Goal: Task Accomplishment & Management: Complete application form

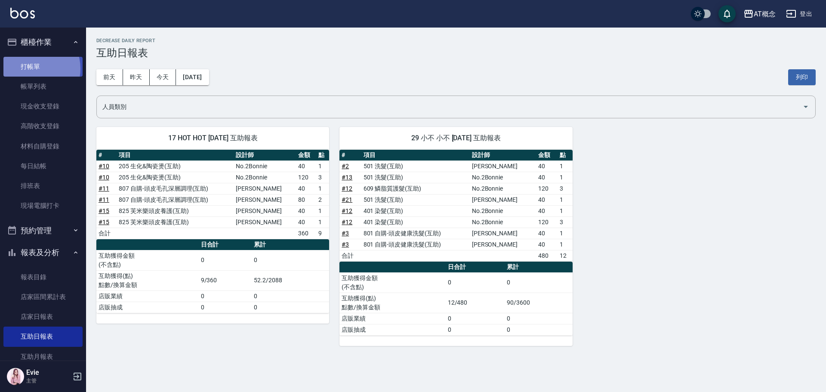
click at [30, 68] on link "打帳單" at bounding box center [42, 67] width 79 height 20
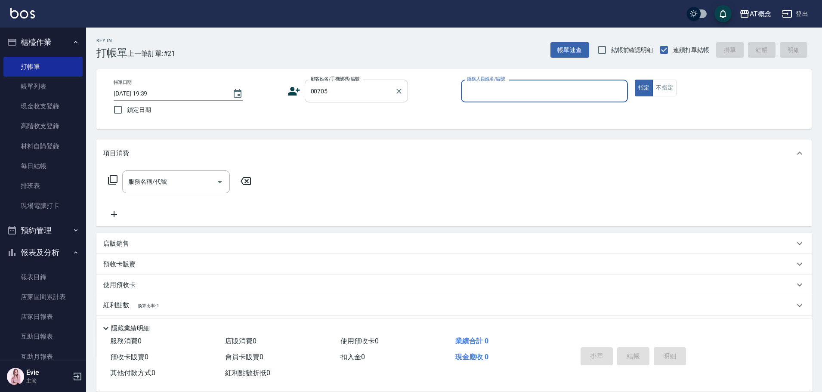
type input "楊沁凡/0906315317/00705"
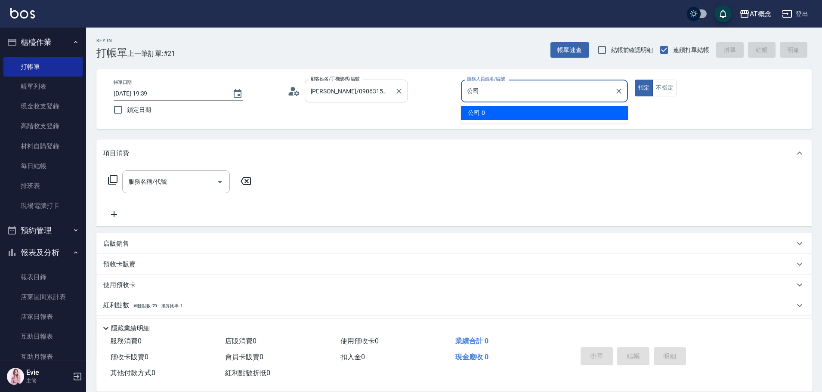
type input "公"
type input "邦妮-2"
type button "true"
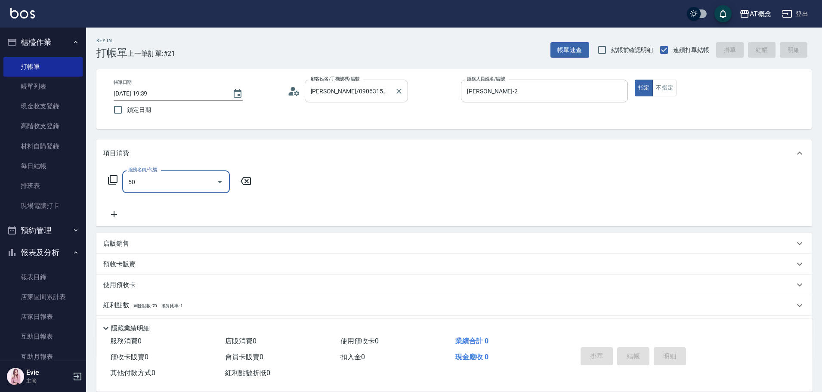
type input "501"
type input "20"
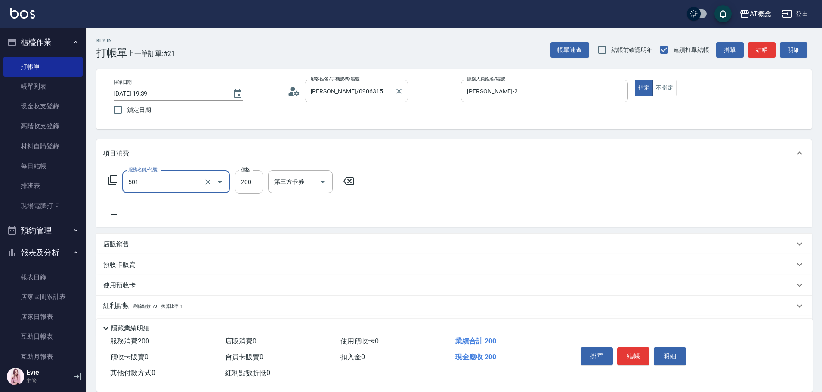
type input "501 洗髮(互助)(501)"
type input "0"
type input "250"
type input "20"
type input "250"
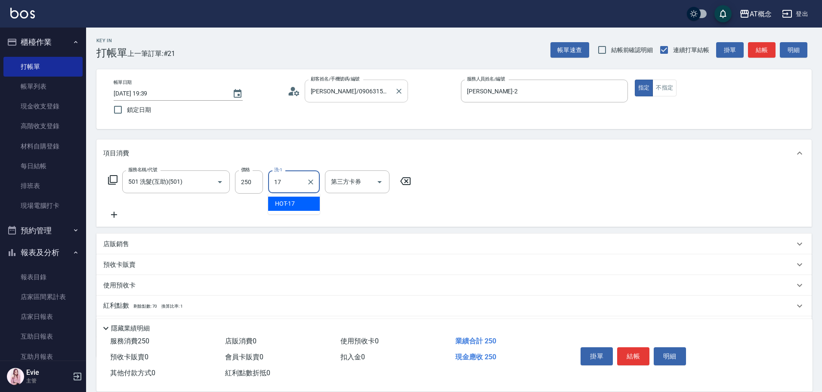
type input "HOT-17"
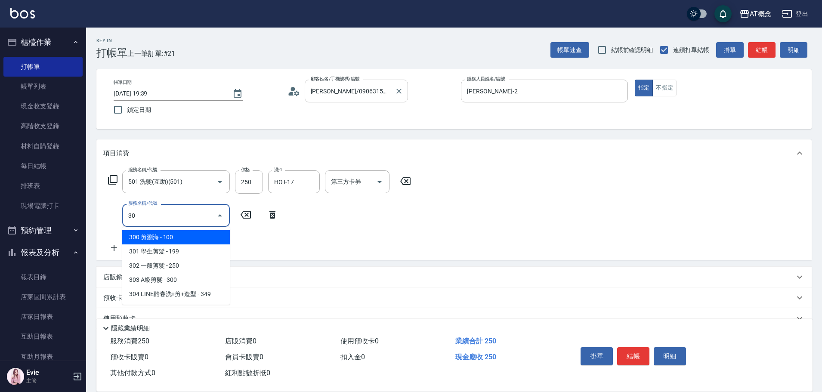
type input "302"
type input "50"
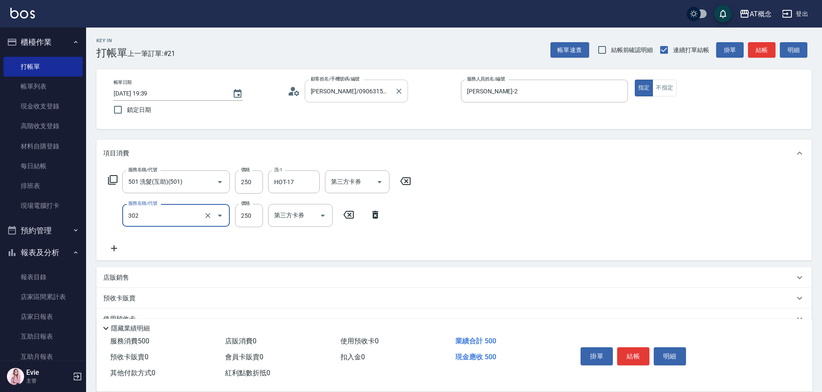
type input "302 一般剪髮(302)"
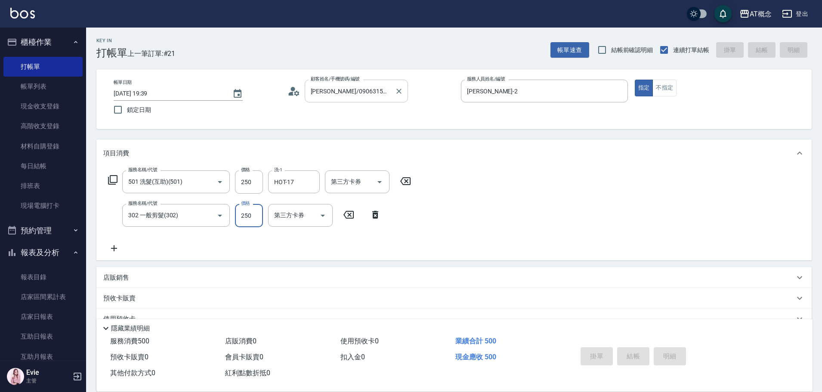
type input "0"
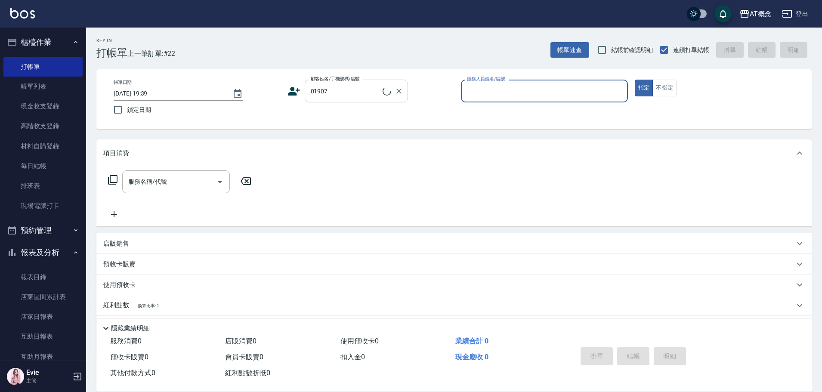
type input "張晉誠/0965724134/01907"
type input "Anson-3"
click at [635, 80] on button "指定" at bounding box center [644, 88] width 19 height 17
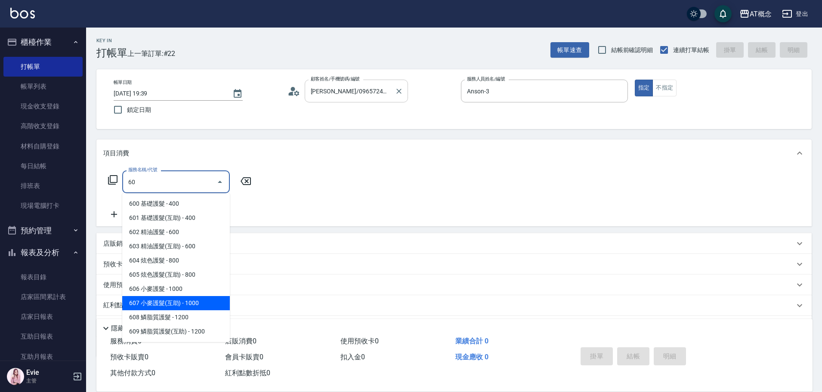
type input "607 小麥護髮(互助)(607)"
type input "100"
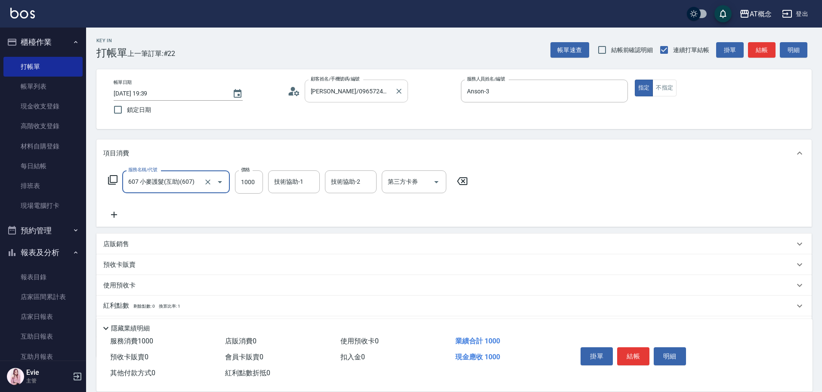
type input "607 小麥護髮(互助)(607)"
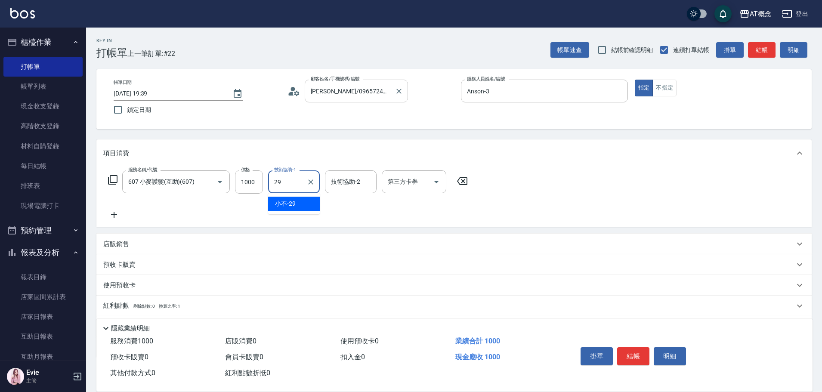
type input "小不-29"
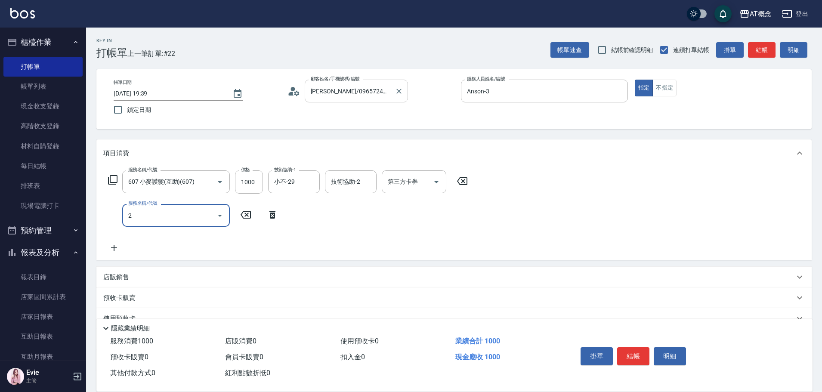
type input "20"
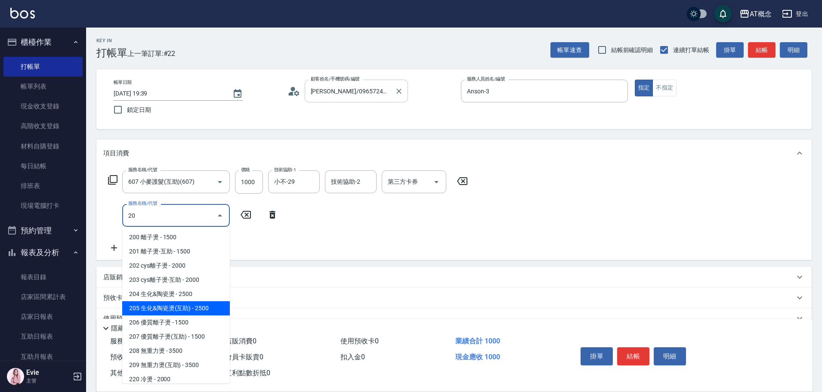
type input "350"
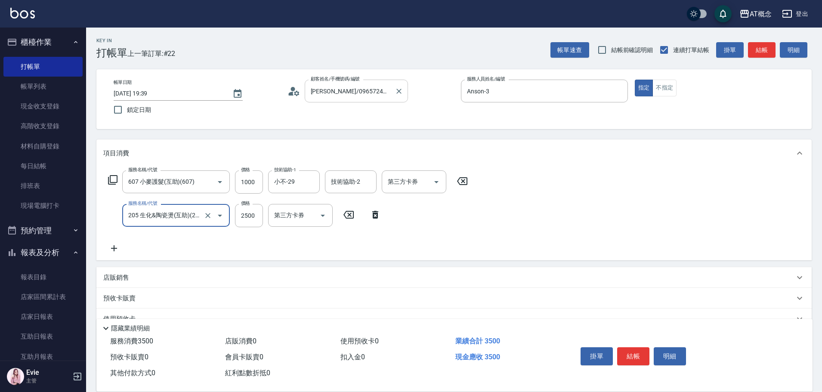
type input "205 生化&陶瓷燙(互助)(205)"
type input "100"
type input "230"
type input "120"
type input "2300"
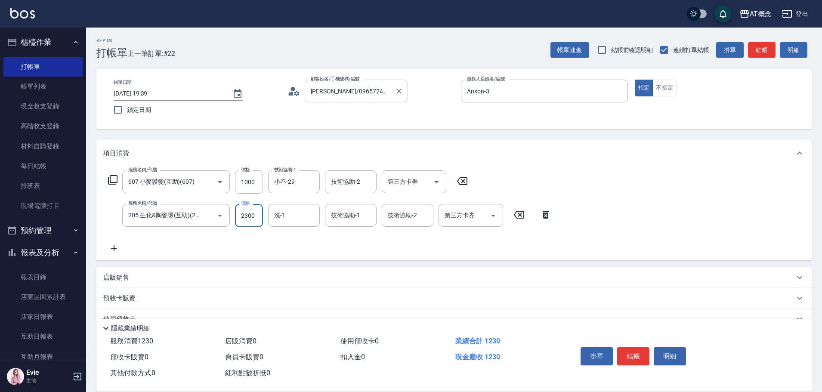
type input "330"
type input "2300"
type input "小不-29"
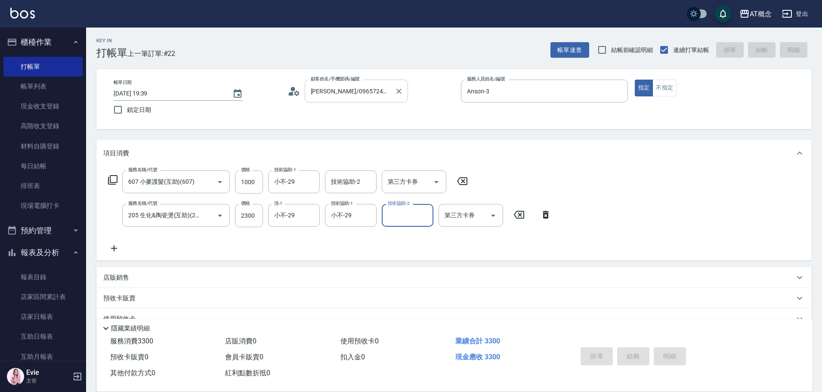
type input "0"
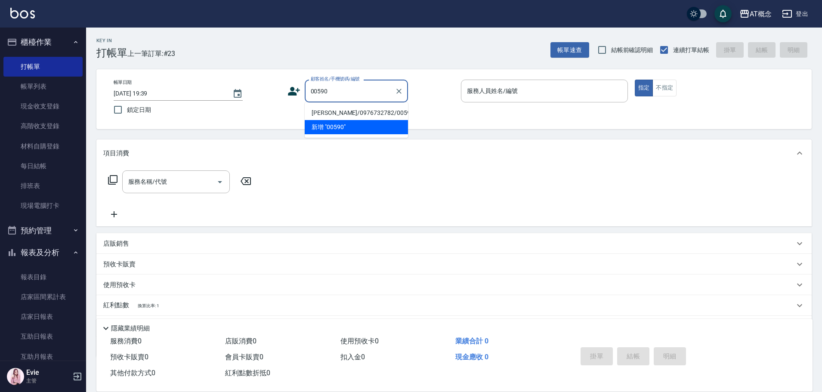
type input "李月鳳/0976732782/00590"
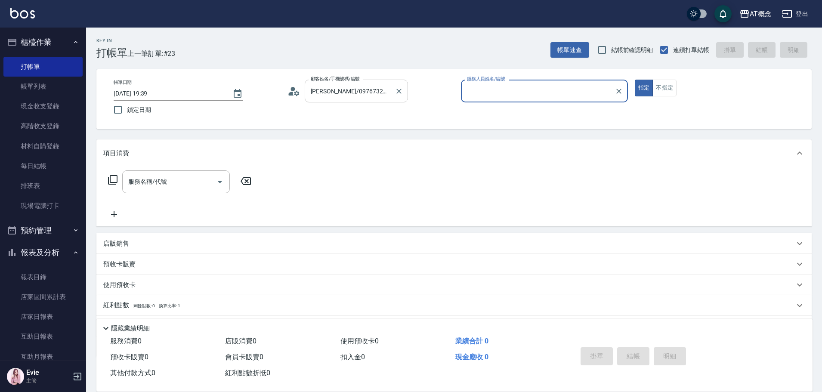
type input "Becky-13"
click at [635, 80] on button "指定" at bounding box center [644, 88] width 19 height 17
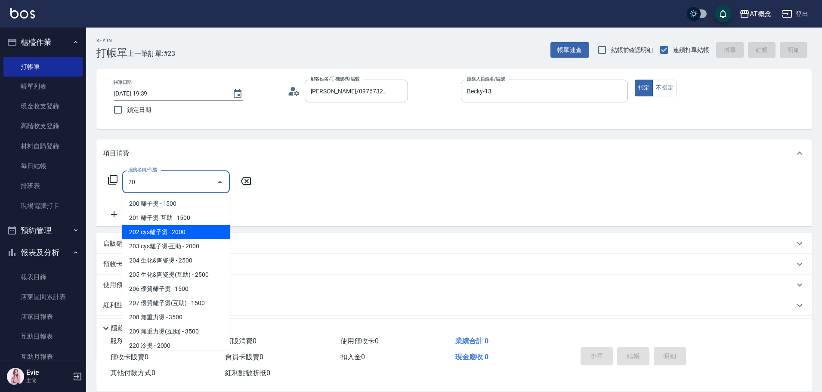
type input "202 cys離子燙(202)"
type input "200"
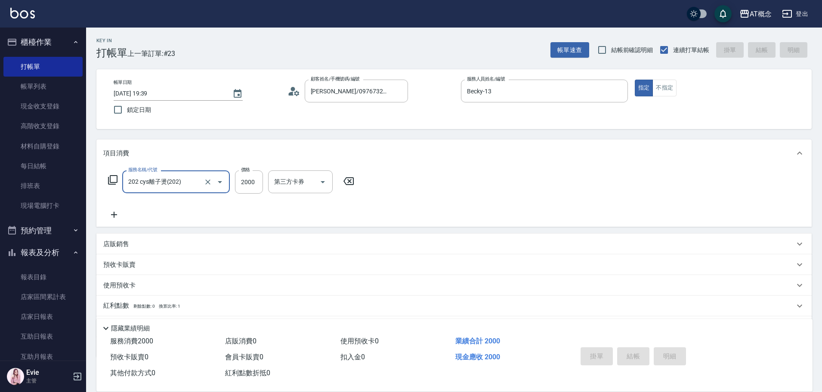
type input "202 cys離子燙(202)"
type input "2025/10/10 19:40"
type input "0"
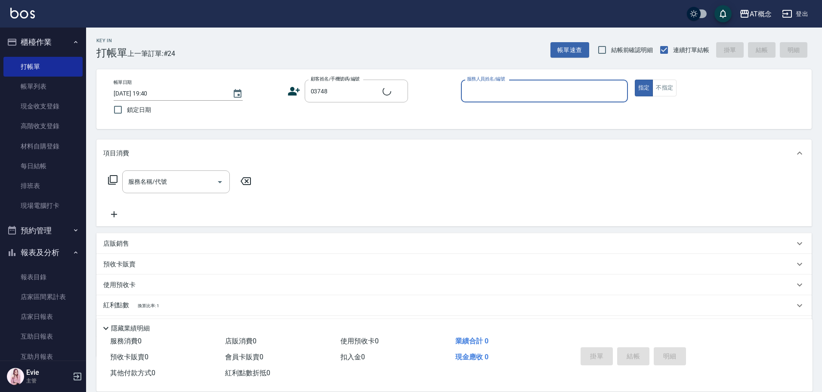
type input "藍育貞/0981152810/03748"
type input "Becky-13"
click at [635, 80] on button "指定" at bounding box center [644, 88] width 19 height 17
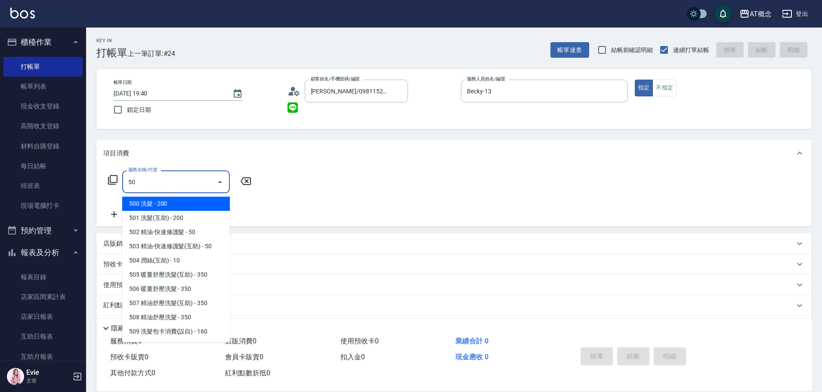
type input "501"
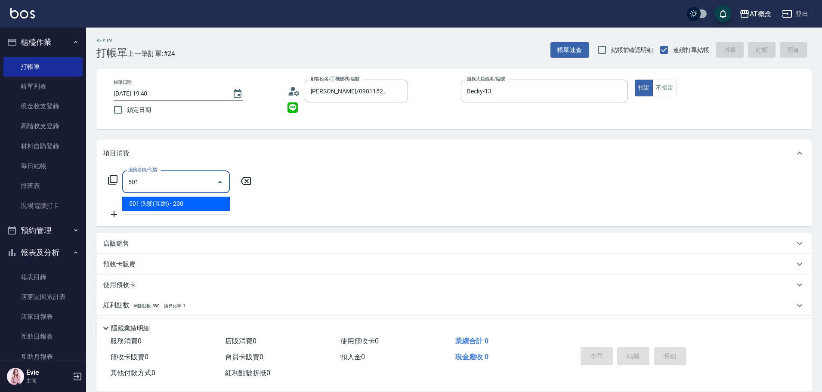
type input "20"
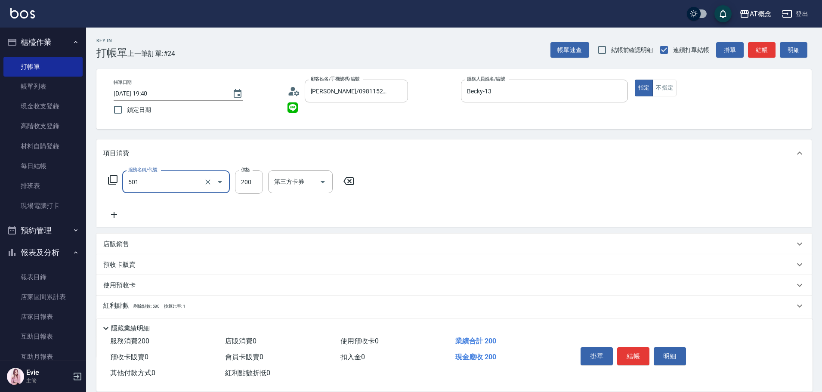
type input "501 洗髮(互助)(501)"
type input "0"
type input "25"
type input "20"
type input "250"
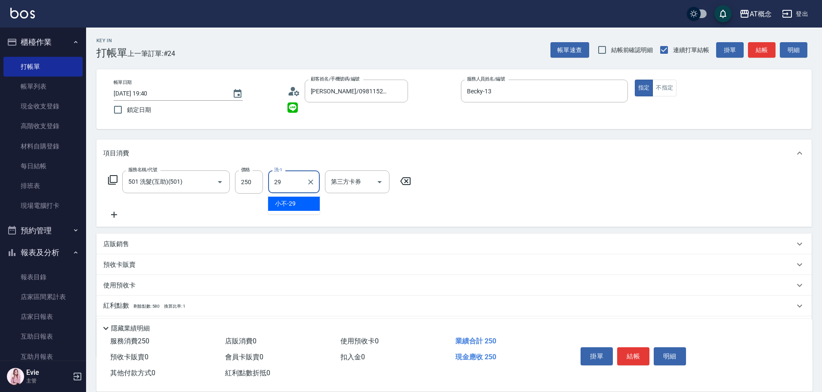
type input "小不-29"
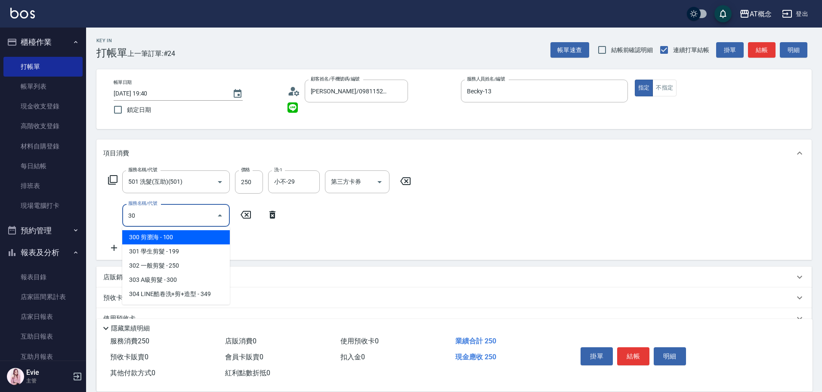
type input "303"
type input "50"
type input "303 A級剪髮(303)"
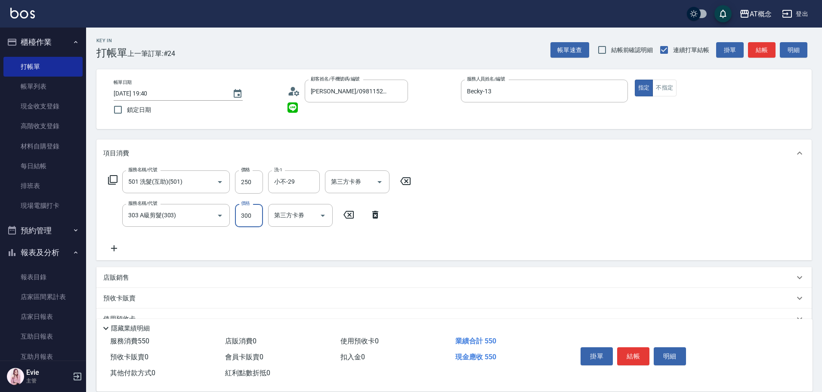
type input "20"
type input "40"
type input "60"
type input "400"
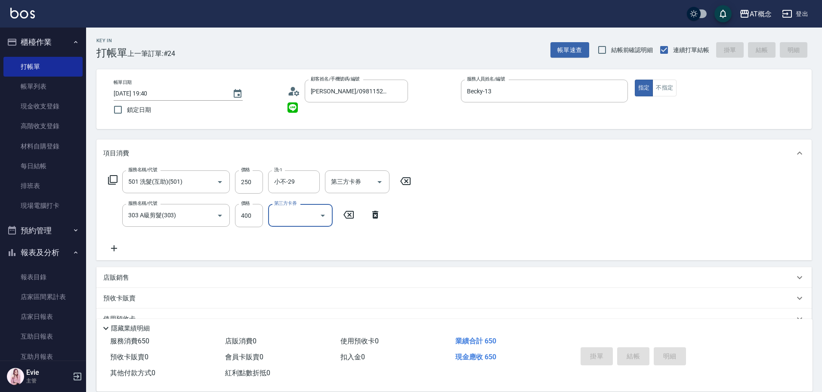
type input "0"
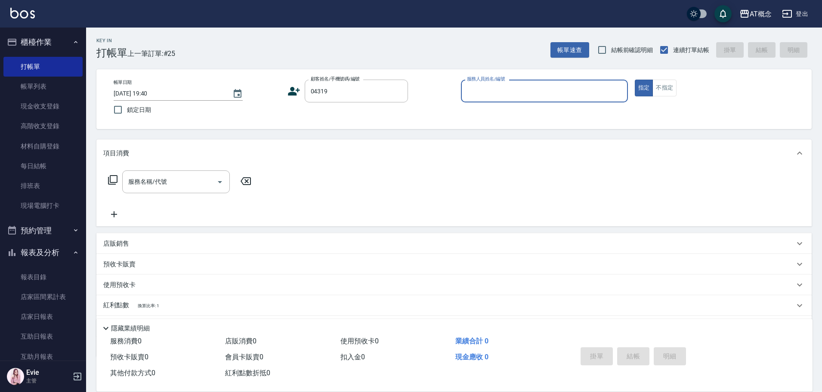
type input "唐瑋恩/瑋恩/04319"
type input "Anson-3"
click at [635, 80] on button "指定" at bounding box center [644, 88] width 19 height 17
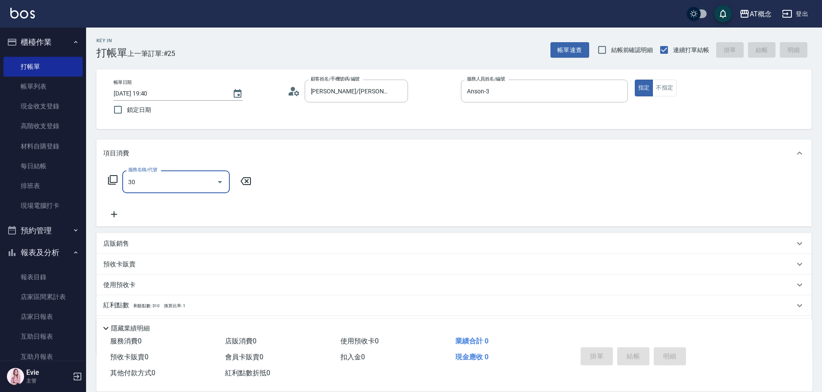
type input "303"
type input "30"
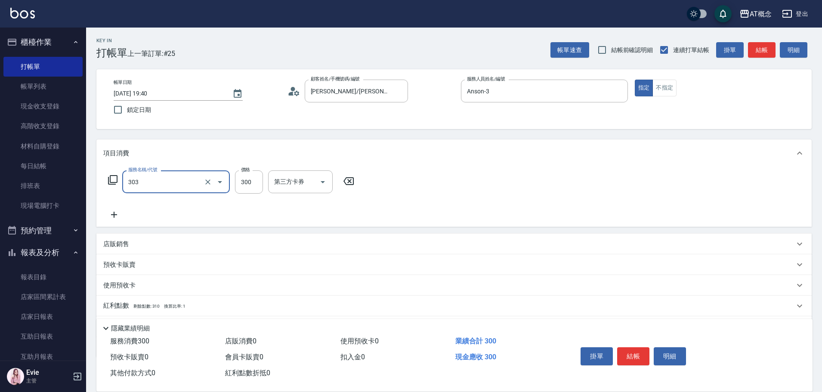
type input "303 A級剪髮(303)"
type input "0"
type input "35"
type input "30"
type input "350"
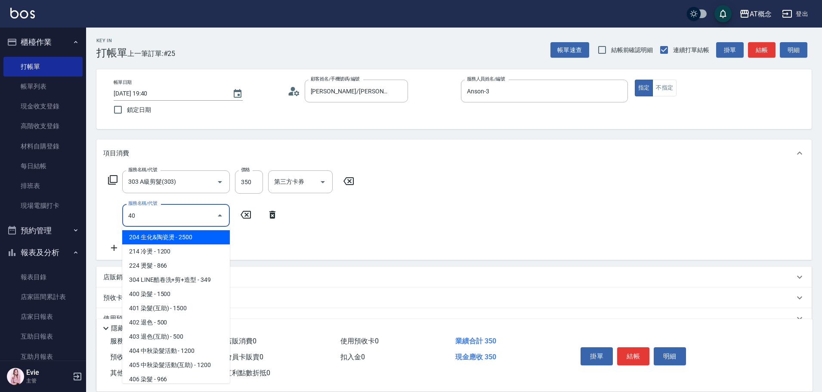
type input "401"
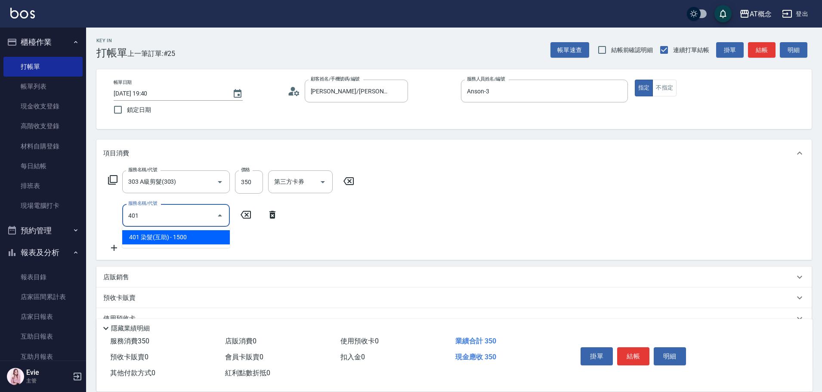
type input "180"
type input "401 染髮(互助)(401)"
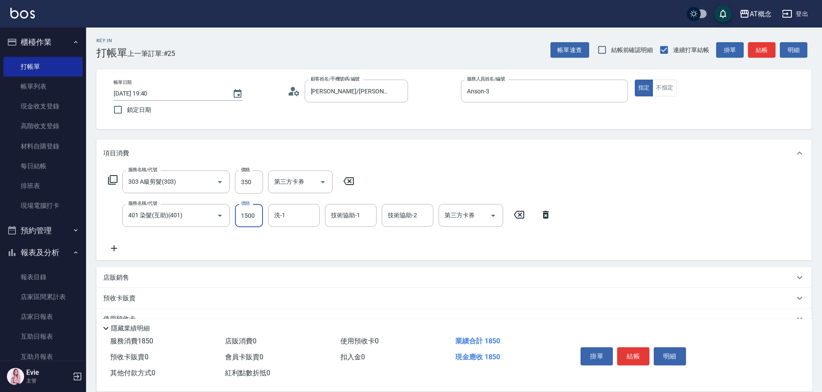
type input "30"
type input "31"
type input "60"
type input "310"
type input "340"
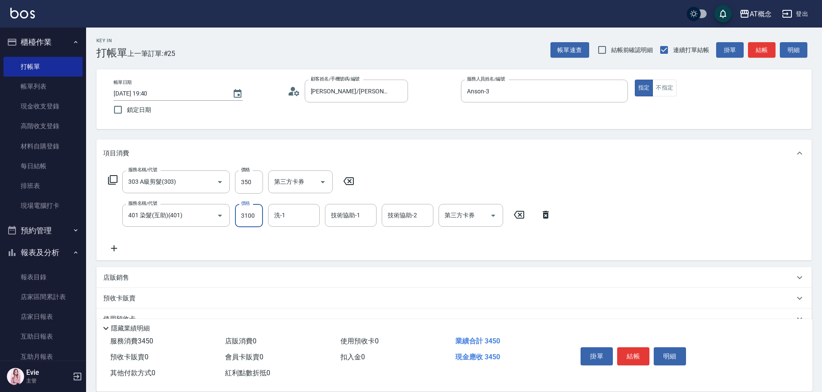
type input "3100"
type input "小不-29"
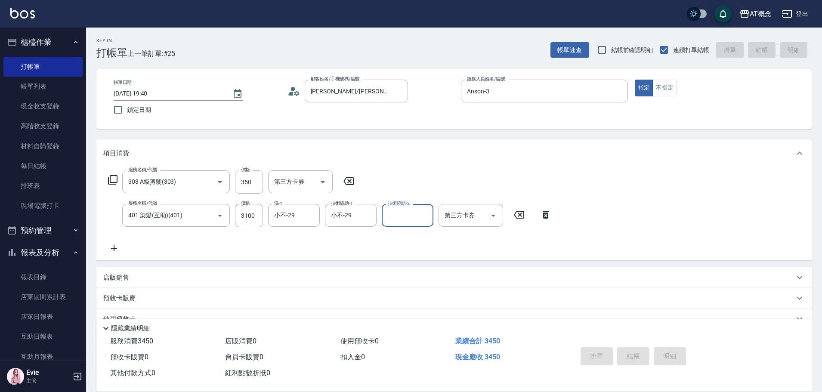
type input "0"
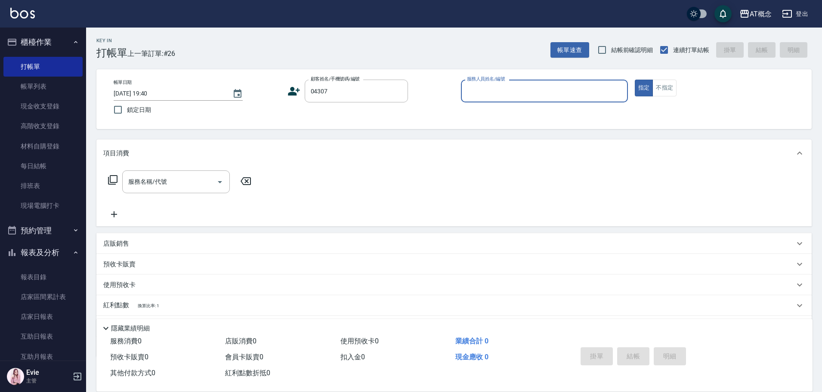
type input "林建名/0928006662/04307"
type input "Becky-13"
click at [635, 80] on button "指定" at bounding box center [644, 88] width 19 height 17
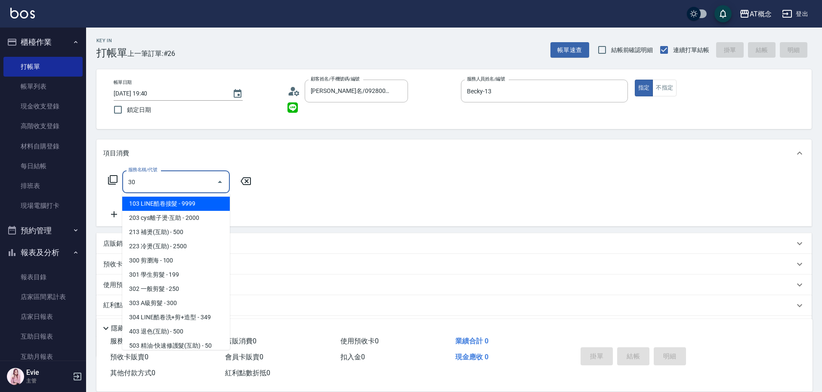
type input "302"
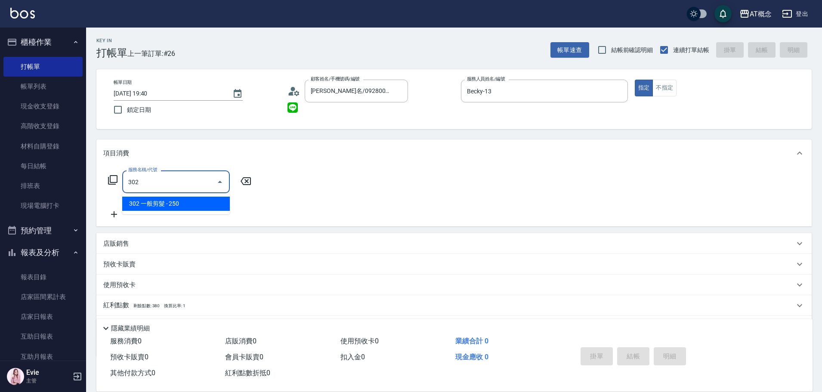
type input "20"
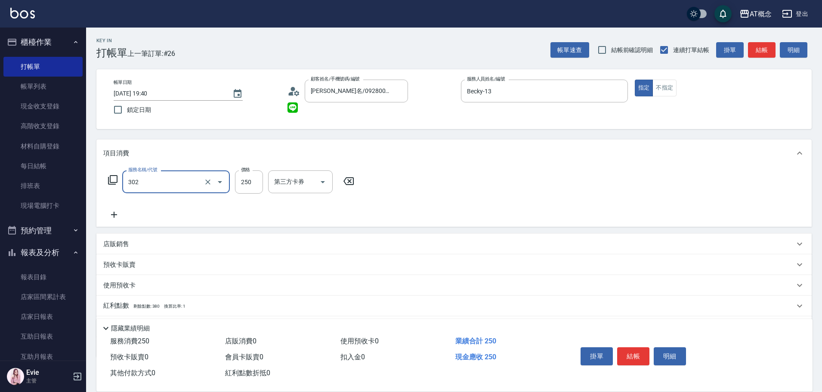
type input "302 一般剪髮(302)"
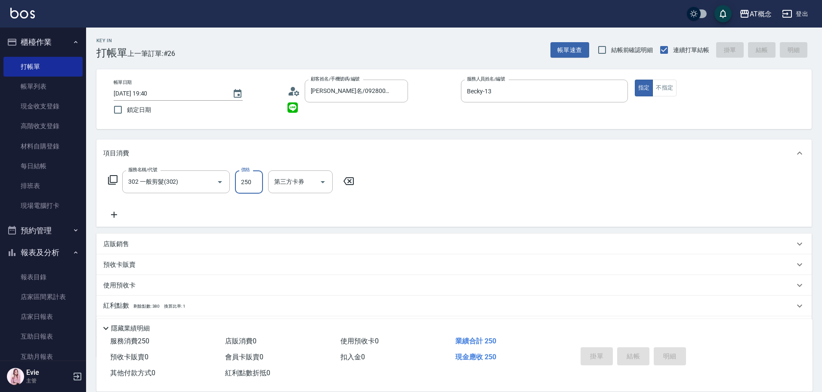
type input "2025/10/10 19:41"
type input "0"
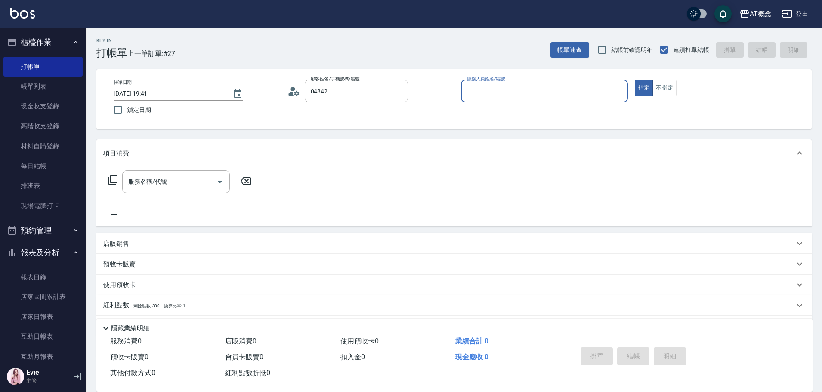
type input "謝素鳳/0958501052/04842"
type input "邦妮-2"
click at [635, 80] on button "指定" at bounding box center [644, 88] width 19 height 17
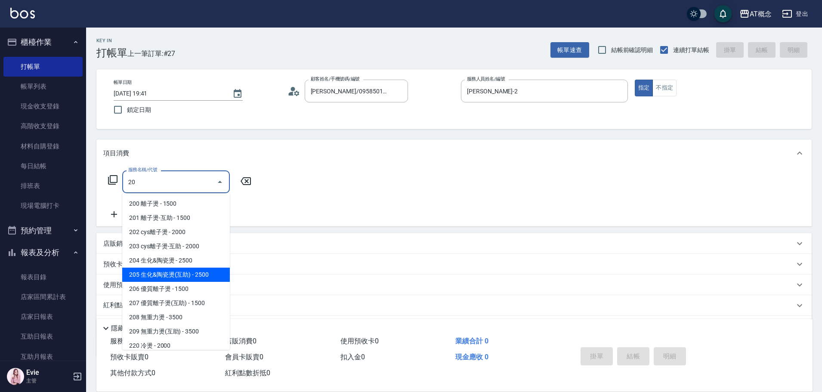
type input "205 生化&陶瓷燙(互助)(205)"
type input "250"
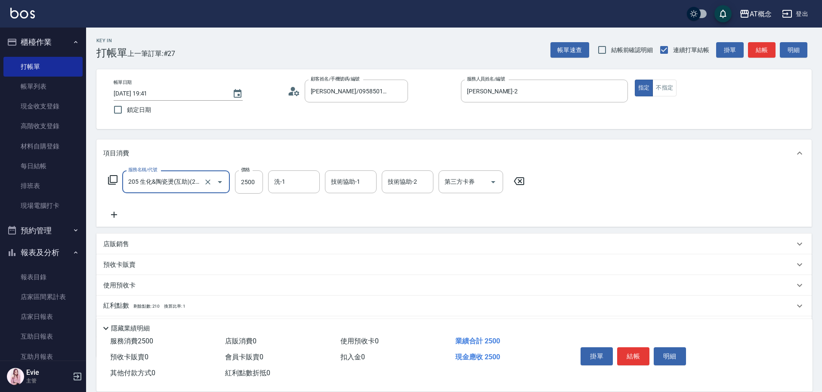
type input "205 生化&陶瓷燙(互助)(205)"
type input "0"
type input "26"
type input "20"
type input "260"
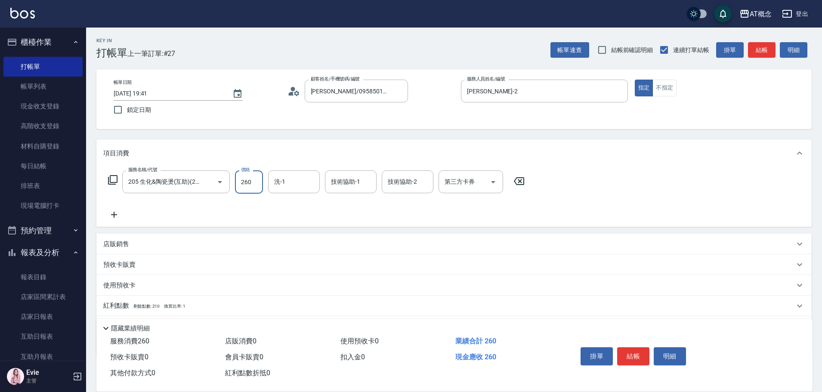
type input "260"
type input "2600"
type input "HOT-17"
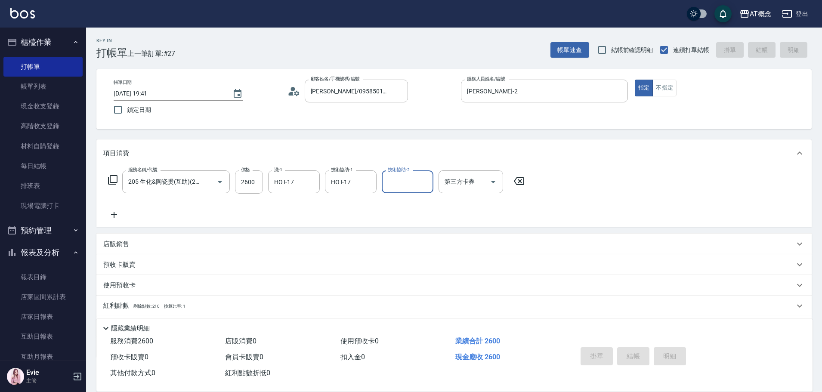
type input "0"
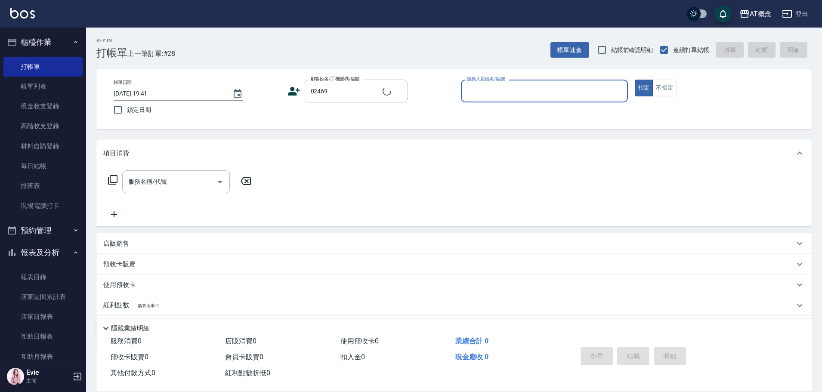
type input "陳昶廷/0901267212/02469"
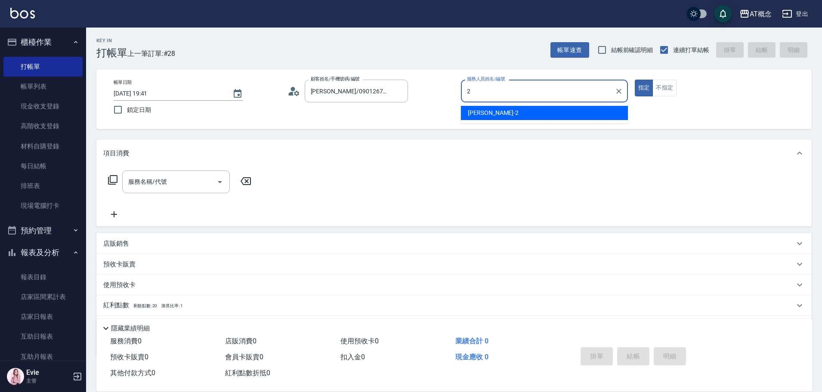
type input "邦妮-2"
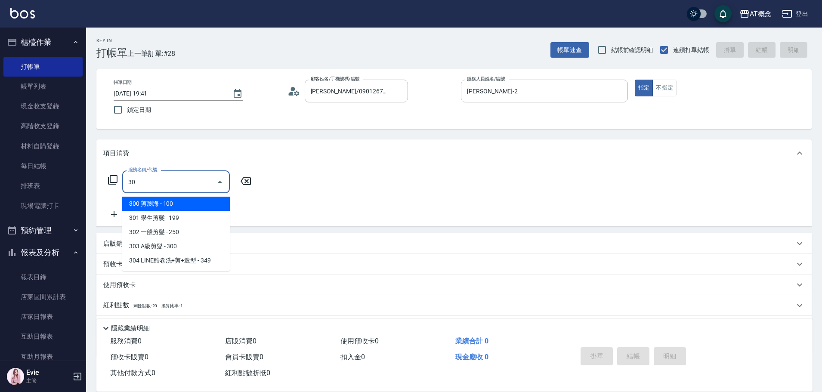
type input "302"
type input "20"
type input "302 一般剪髮(302)"
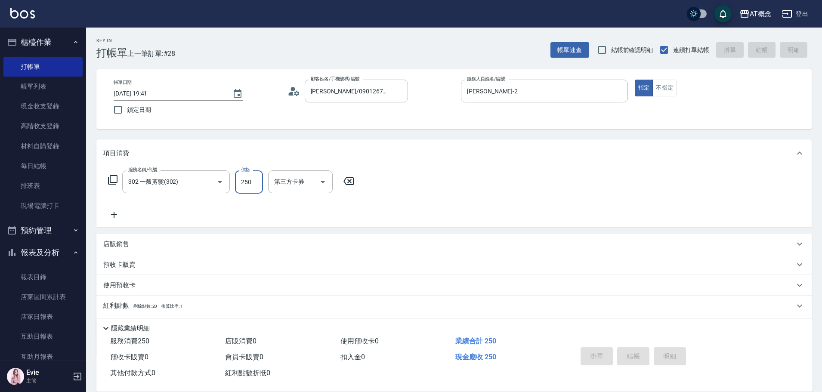
type input "2025/10/10 19:46"
type input "0"
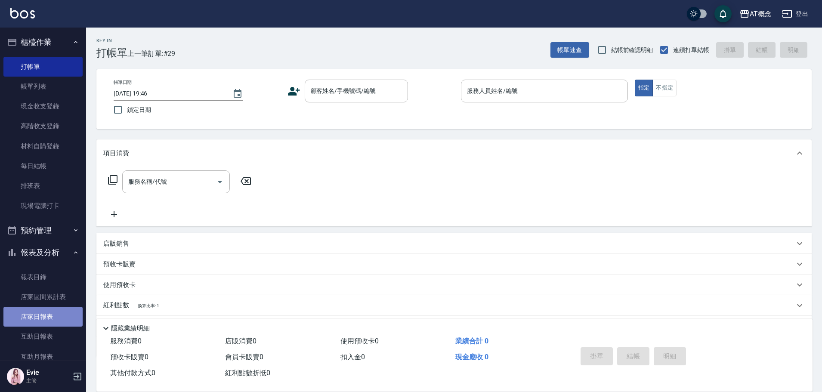
click at [50, 311] on link "店家日報表" at bounding box center [42, 317] width 79 height 20
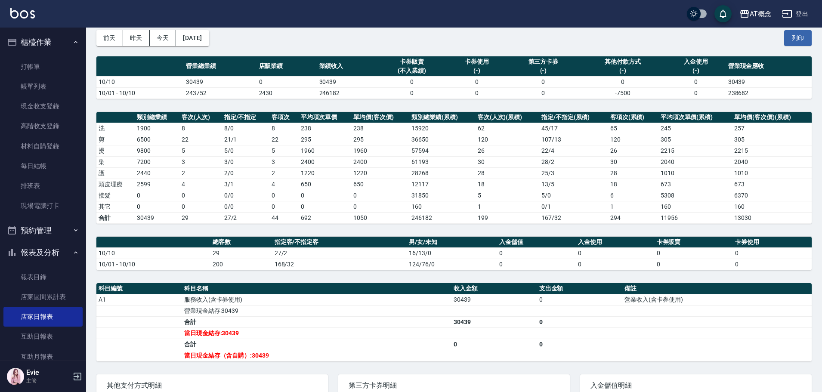
scroll to position [86, 0]
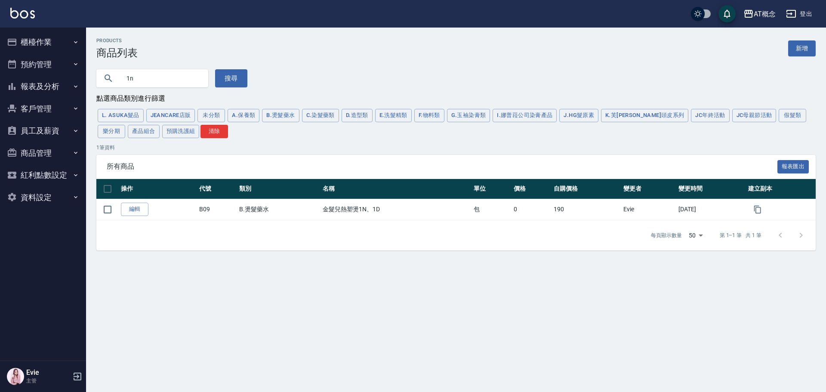
click at [36, 128] on button "員工及薪資" at bounding box center [42, 131] width 79 height 22
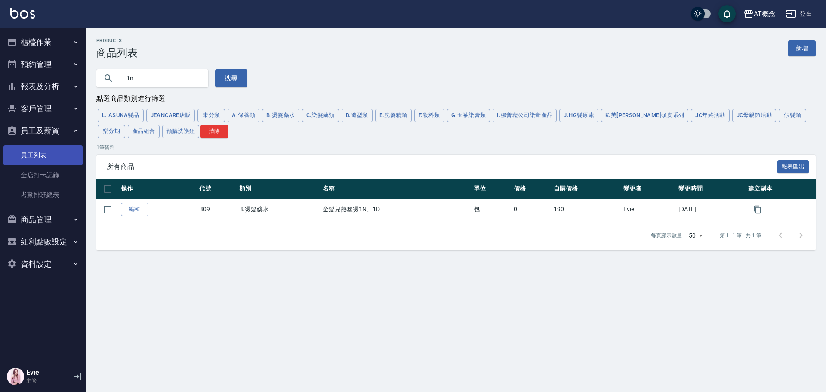
click at [42, 156] on link "員工列表" at bounding box center [42, 155] width 79 height 20
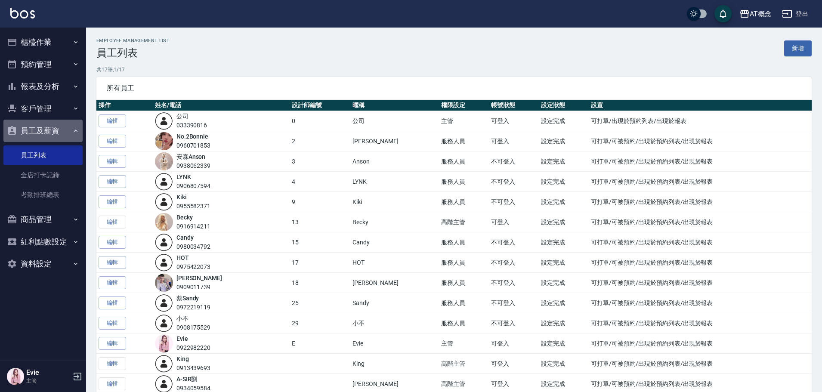
click at [38, 128] on button "員工及薪資" at bounding box center [42, 131] width 79 height 22
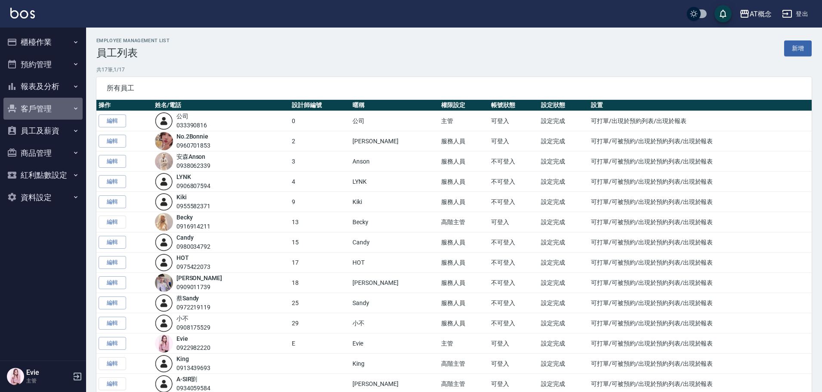
click at [37, 103] on button "客戶管理" at bounding box center [42, 109] width 79 height 22
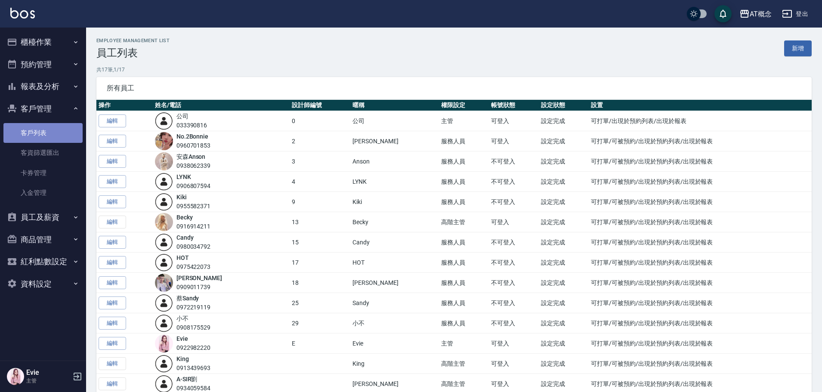
click at [43, 131] on link "客戶列表" at bounding box center [42, 133] width 79 height 20
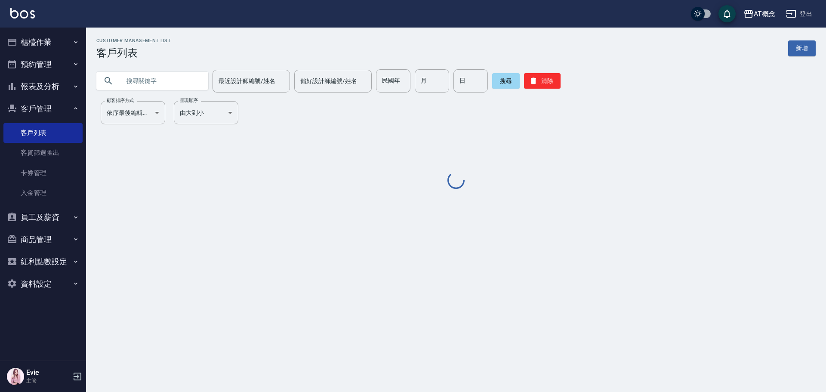
click at [178, 79] on input "text" at bounding box center [161, 80] width 81 height 23
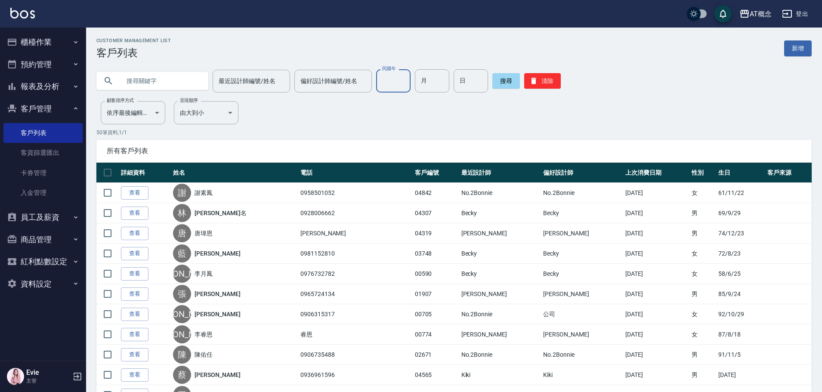
click at [388, 88] on input "民國年" at bounding box center [393, 80] width 34 height 23
type input "95"
type input "12"
type input "21"
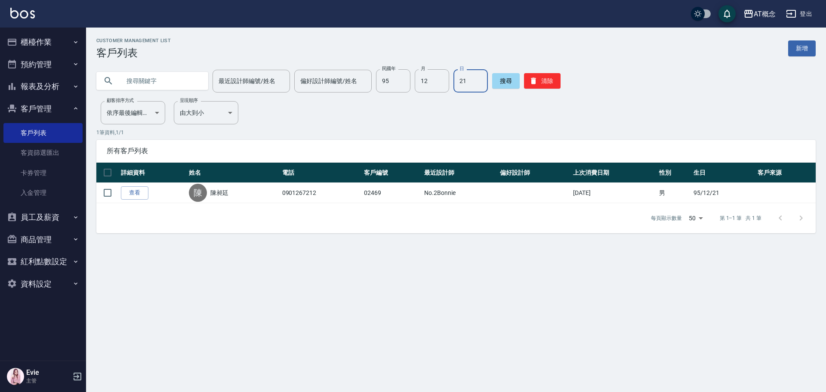
click at [21, 235] on button "商品管理" at bounding box center [42, 240] width 79 height 22
click at [40, 286] on link "商品列表" at bounding box center [42, 284] width 79 height 20
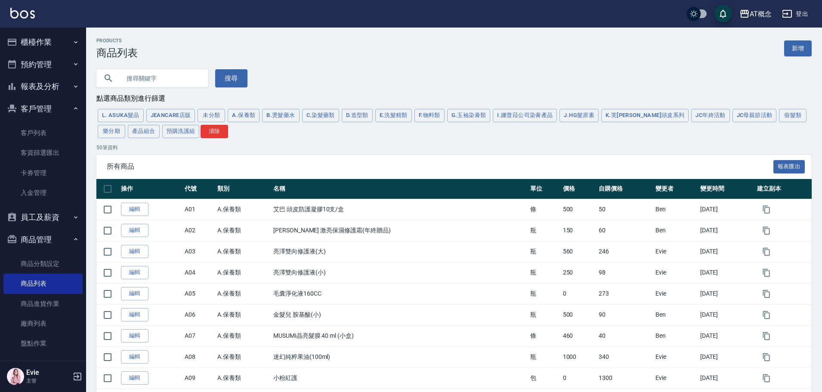
click at [158, 77] on input "text" at bounding box center [161, 78] width 81 height 23
type input "頭"
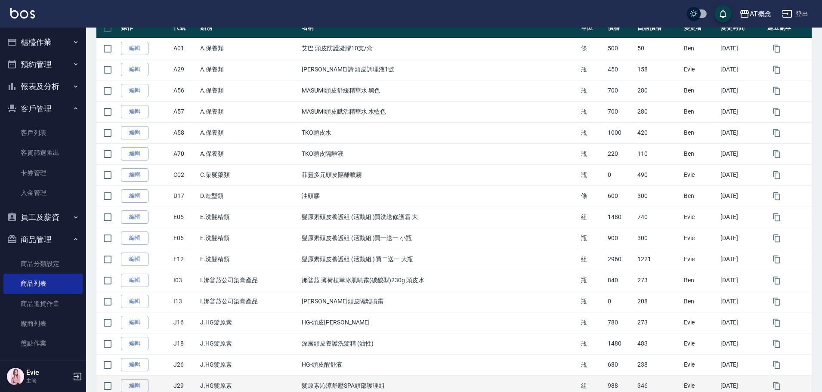
scroll to position [172, 0]
